Goal: Transaction & Acquisition: Book appointment/travel/reservation

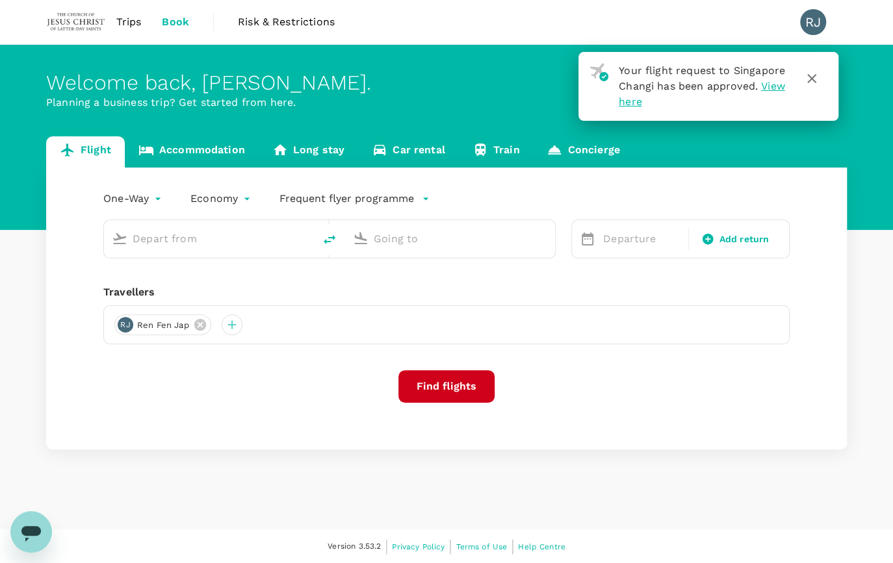
type input "roundtrip"
type input "Singapore Changi (SIN)"
type input "Taiwan Taoyuan Intl (TPE)"
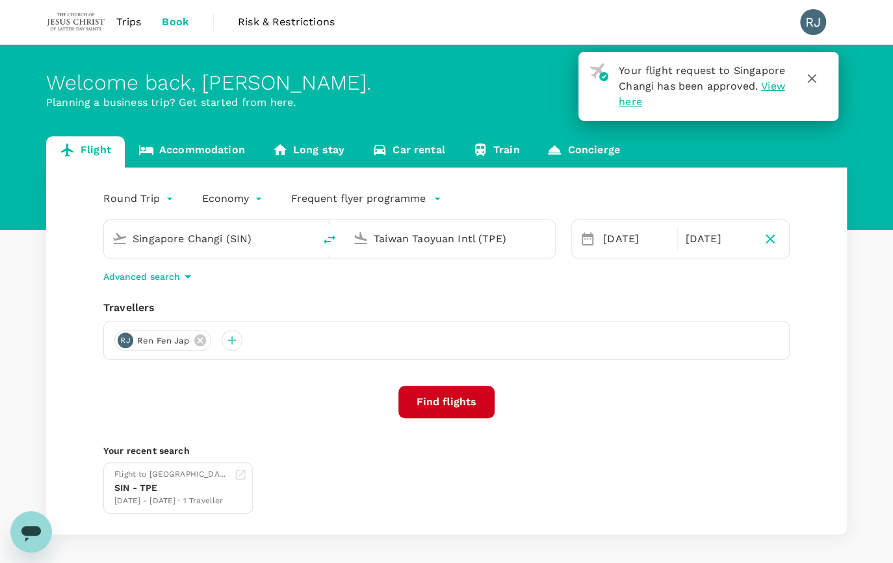
click at [395, 236] on input "Taiwan Taoyuan Intl (TPE)" at bounding box center [451, 239] width 154 height 20
click at [403, 290] on p "[GEOGRAPHIC_DATA] Intl" at bounding box center [468, 289] width 227 height 13
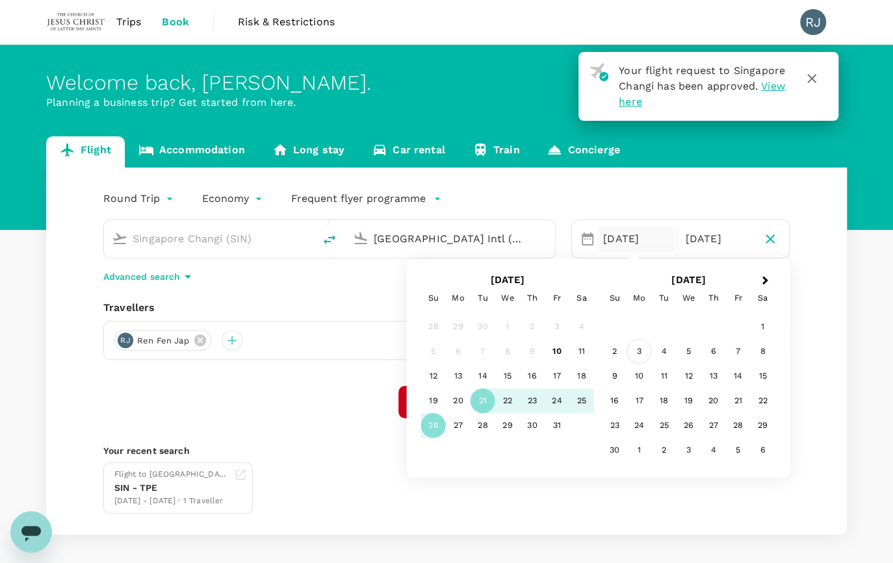
type input "[GEOGRAPHIC_DATA] Intl (KNO)"
click at [640, 343] on div "3" at bounding box center [639, 352] width 25 height 25
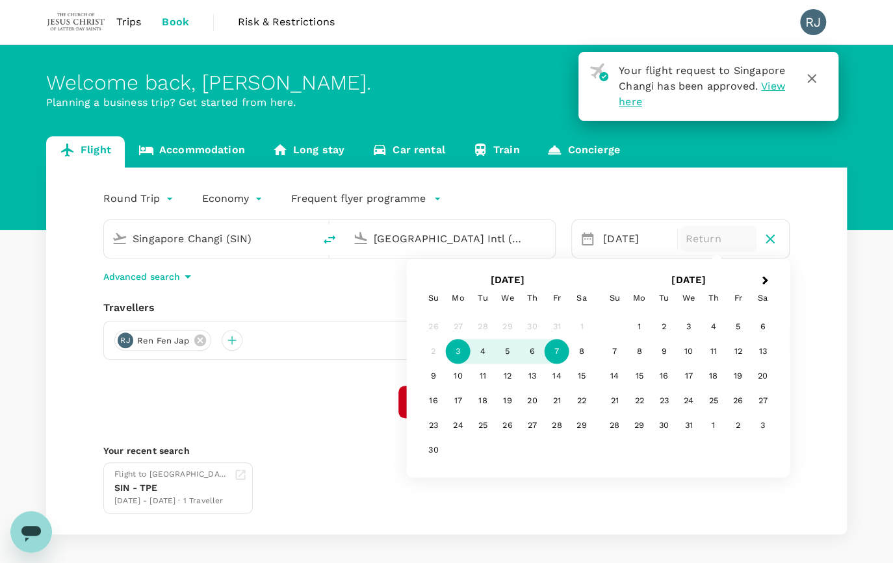
click at [561, 348] on div "7" at bounding box center [557, 352] width 25 height 25
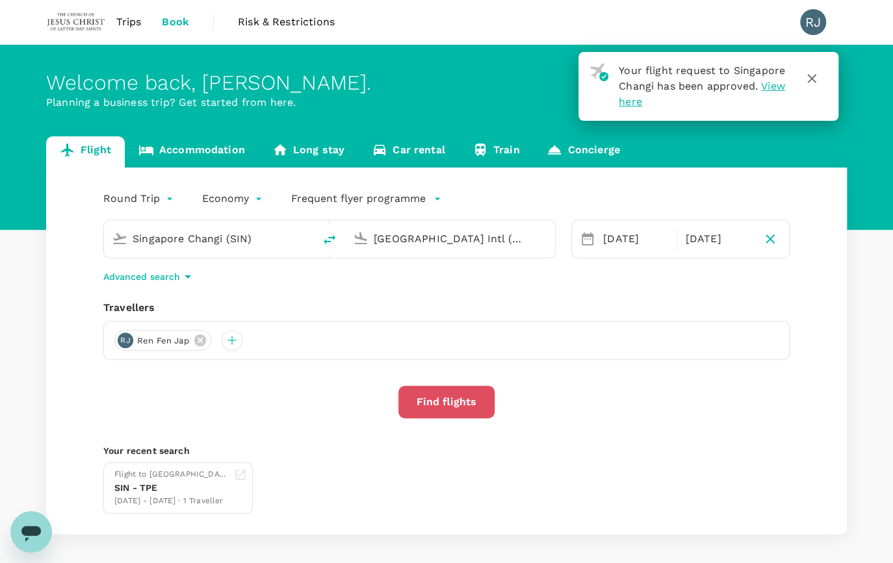
click at [452, 395] on button "Find flights" at bounding box center [446, 402] width 96 height 32
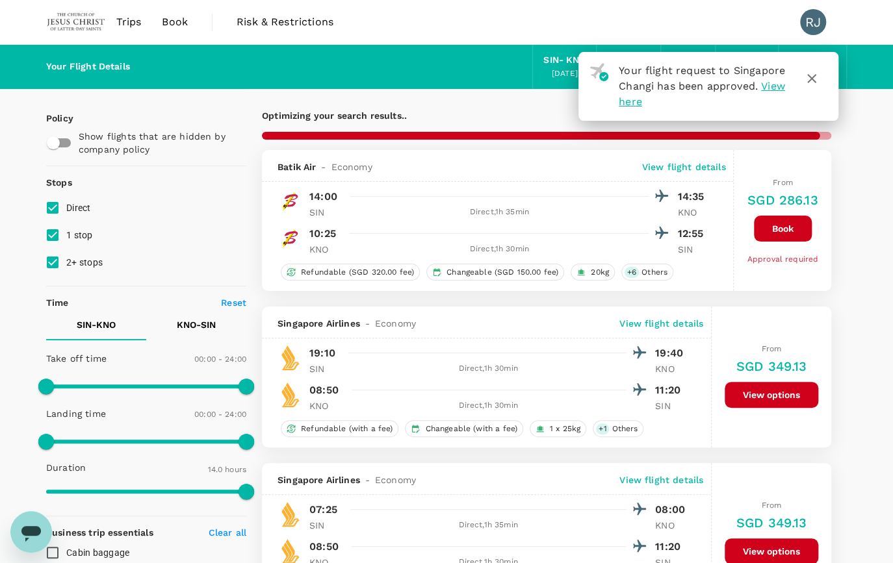
type input "870"
